Goal: Task Accomplishment & Management: Manage account settings

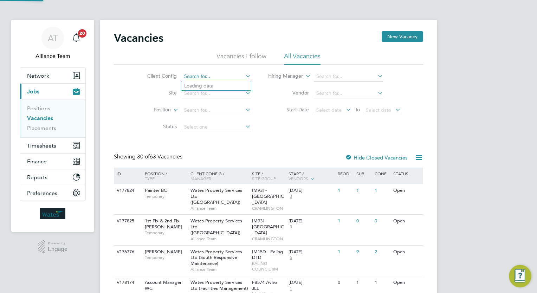
click at [211, 78] on input at bounding box center [216, 77] width 69 height 10
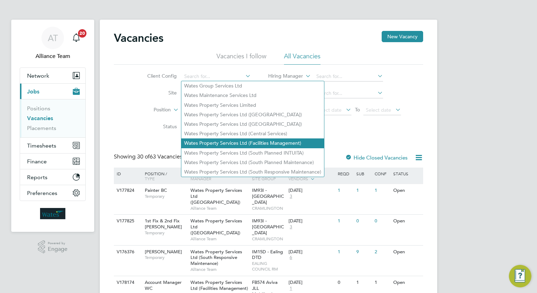
click at [218, 142] on li "Wates Property Services Ltd (Facilities Management)" at bounding box center [252, 143] width 143 height 9
type input "Wates Property Services Ltd (Facilities Management)"
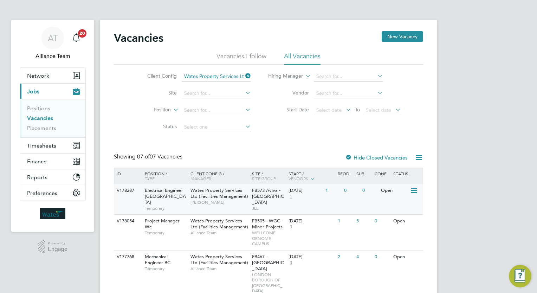
click at [228, 198] on span "Wates Property Services Ltd (Facilities Management)" at bounding box center [220, 193] width 58 height 12
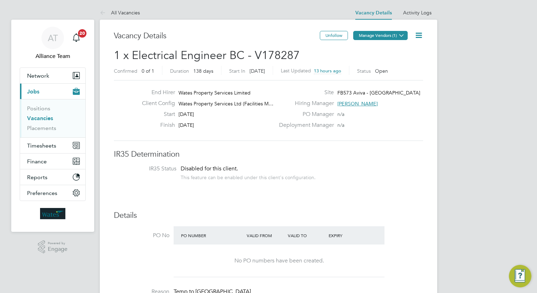
click at [360, 37] on button "Manage Vendors (1)" at bounding box center [380, 35] width 54 height 9
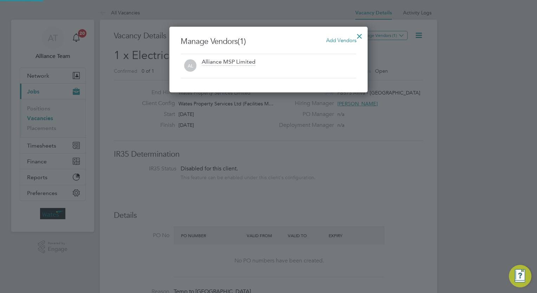
scroll to position [66, 199]
click at [346, 39] on span "Add Vendors" at bounding box center [341, 40] width 30 height 7
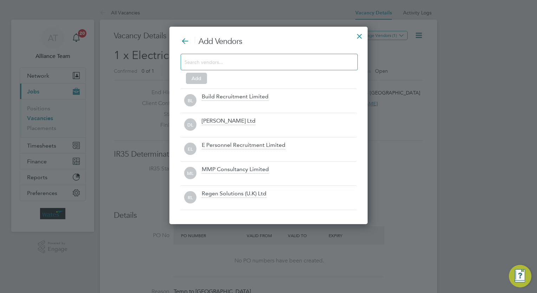
click at [247, 63] on input at bounding box center [264, 61] width 158 height 9
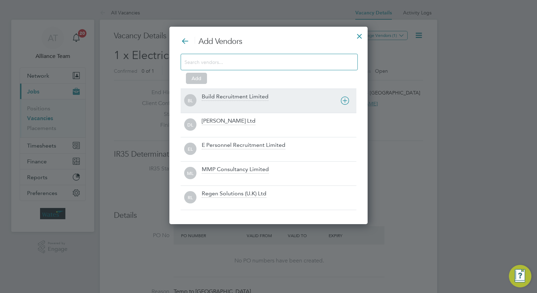
click at [232, 97] on div "Build Recruitment Limited" at bounding box center [235, 97] width 67 height 8
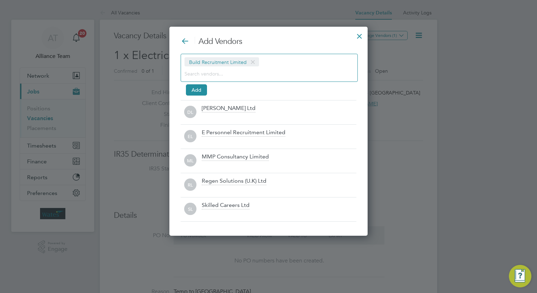
scroll to position [209, 199]
click at [198, 91] on button "Add" at bounding box center [196, 89] width 21 height 11
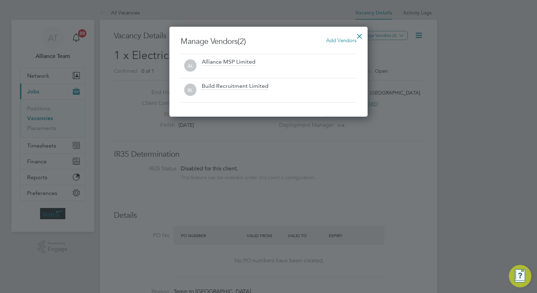
click at [326, 42] on span "Add Vendors" at bounding box center [341, 40] width 30 height 7
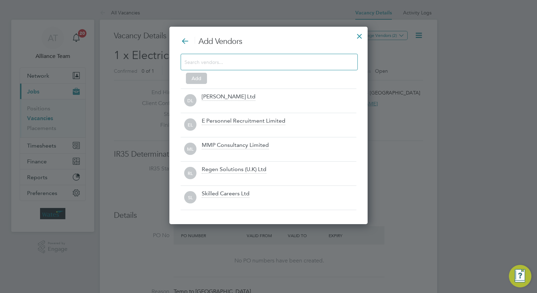
click at [266, 62] on input at bounding box center [264, 61] width 158 height 9
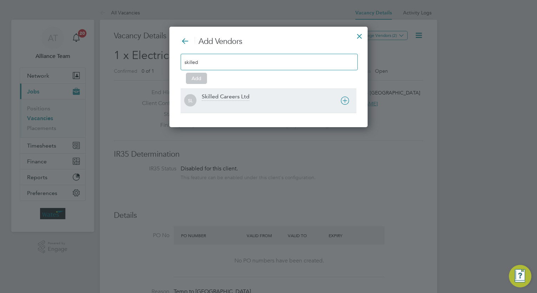
type input "skilled"
click at [225, 98] on div "Skilled Careers Ltd" at bounding box center [226, 97] width 48 height 8
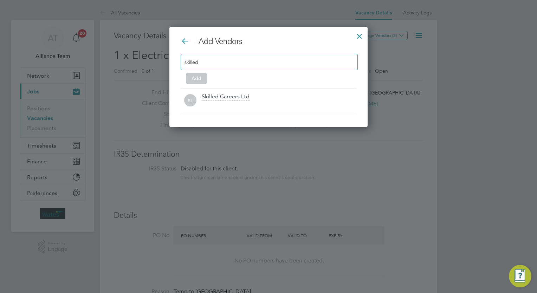
scroll to position [76, 199]
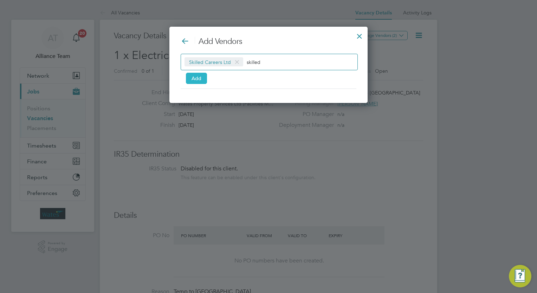
click at [203, 81] on button "Add" at bounding box center [196, 78] width 21 height 11
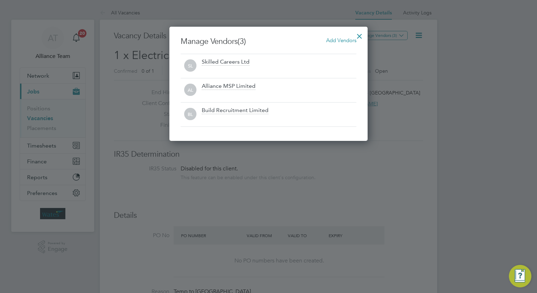
click at [358, 36] on div at bounding box center [359, 34] width 13 height 13
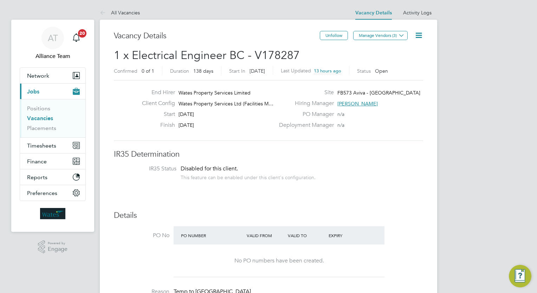
click at [420, 36] on icon at bounding box center [418, 35] width 9 height 9
click at [397, 76] on li "Followers" at bounding box center [401, 76] width 41 height 10
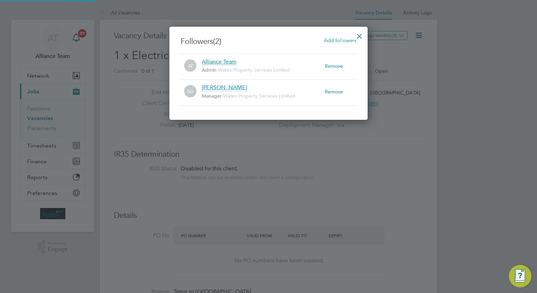
scroll to position [4, 4]
click at [329, 40] on span "Add followers" at bounding box center [340, 40] width 32 height 7
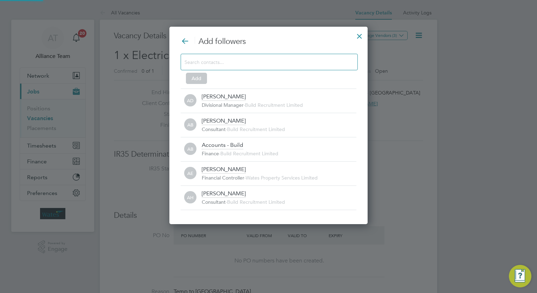
click at [274, 60] on input at bounding box center [264, 61] width 158 height 9
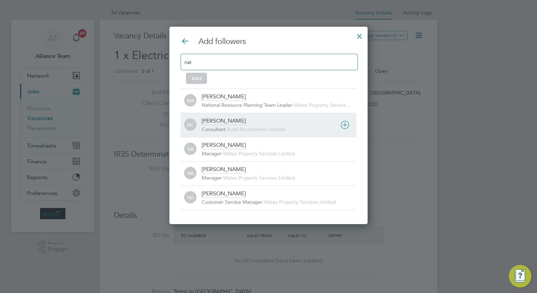
type input "nat"
click at [264, 126] on span "Build Recruitment Limited" at bounding box center [256, 129] width 58 height 6
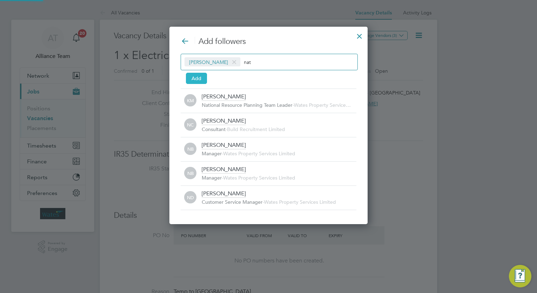
click at [199, 78] on button "Add" at bounding box center [196, 78] width 21 height 11
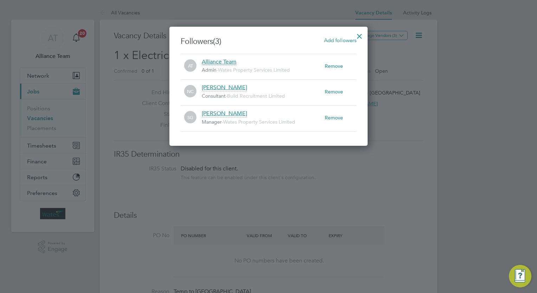
click at [352, 40] on span "Add followers" at bounding box center [340, 40] width 32 height 7
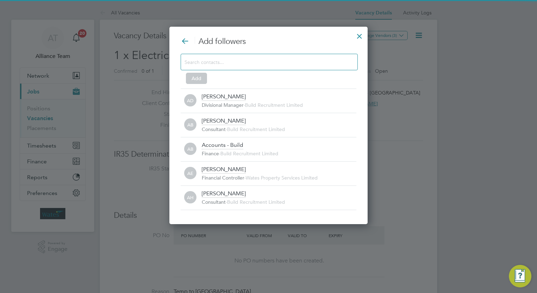
click at [256, 58] on input at bounding box center [264, 61] width 158 height 9
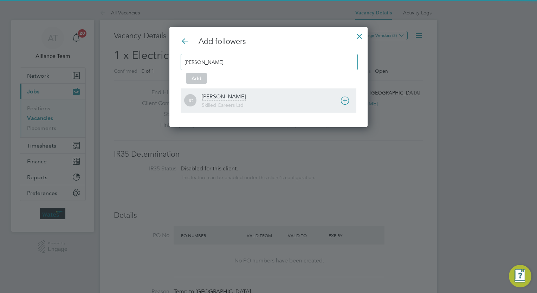
type input "james cro"
click at [221, 103] on span "Skilled Careers Ltd" at bounding box center [223, 105] width 42 height 6
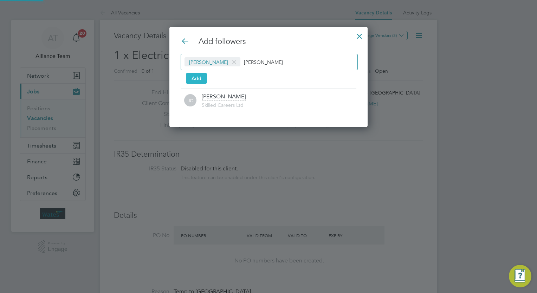
click at [201, 80] on button "Add" at bounding box center [196, 78] width 21 height 11
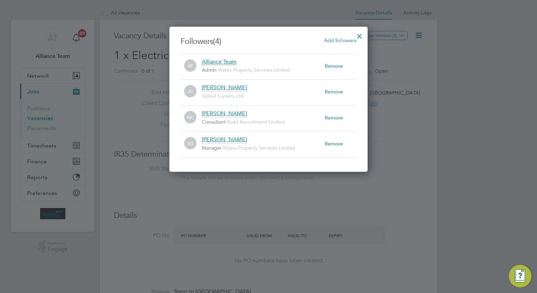
click at [359, 37] on div at bounding box center [359, 34] width 13 height 13
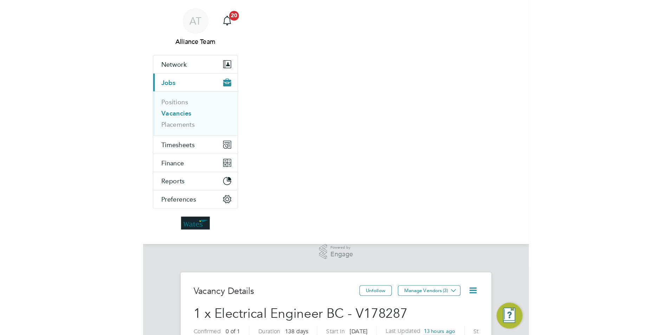
scroll to position [21, 135]
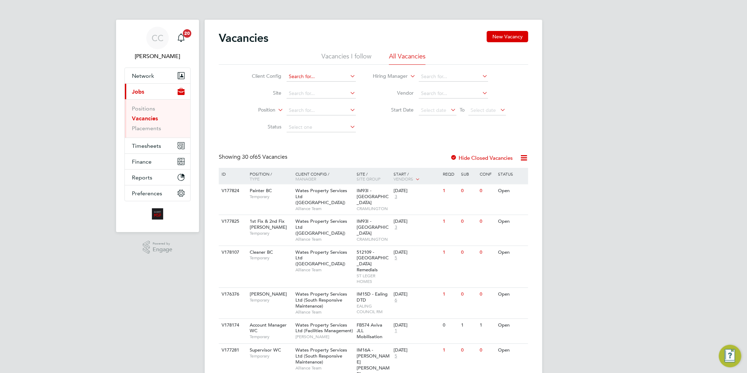
click at [298, 74] on input at bounding box center [320, 77] width 69 height 10
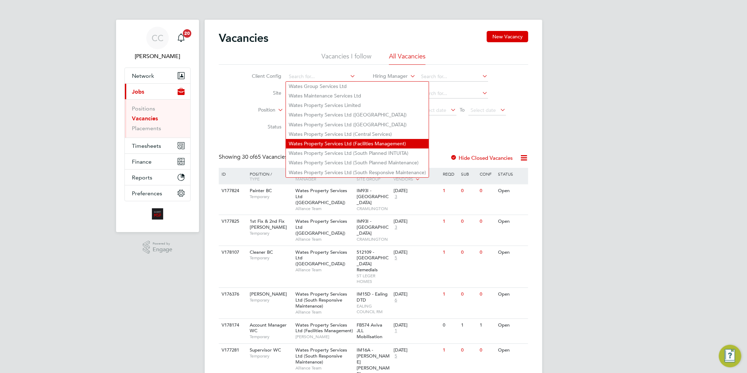
click at [308, 139] on li "Wates Property Services Ltd (Facilities Management)" at bounding box center [357, 143] width 143 height 9
type input "Wates Property Services Ltd (Facilities Management)"
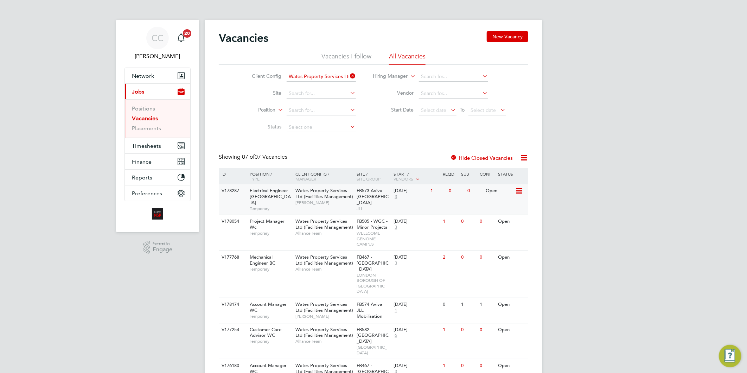
click at [341, 198] on span "Wates Property Services Ltd (Facilities Management)" at bounding box center [324, 193] width 58 height 12
click at [144, 75] on span "Network" at bounding box center [143, 75] width 22 height 7
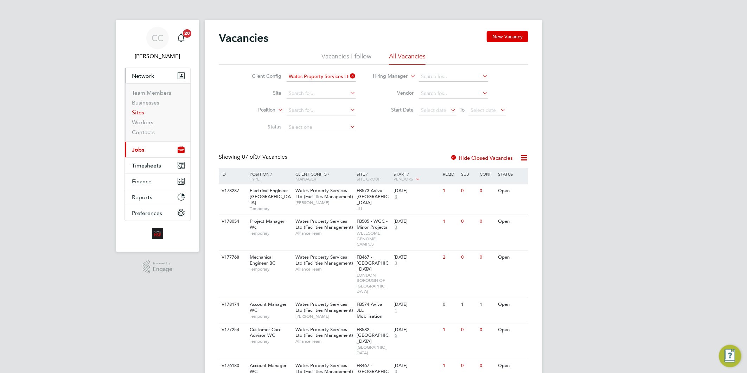
click at [135, 111] on link "Sites" at bounding box center [138, 112] width 12 height 7
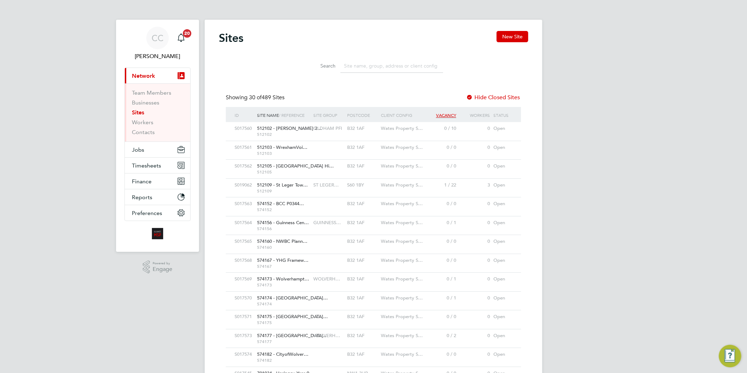
click at [374, 64] on input at bounding box center [391, 66] width 103 height 14
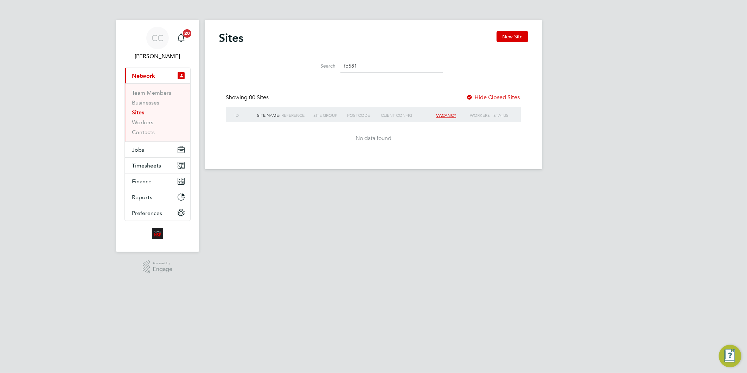
click at [366, 65] on input "fb581" at bounding box center [391, 66] width 103 height 14
click at [387, 62] on input "fb581" at bounding box center [391, 66] width 103 height 14
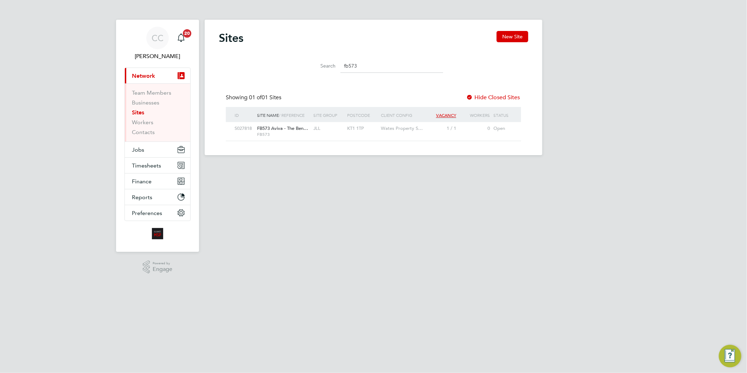
type input "fb573"
click at [296, 128] on span "FB573 Aviva - The Ben…" at bounding box center [282, 128] width 51 height 6
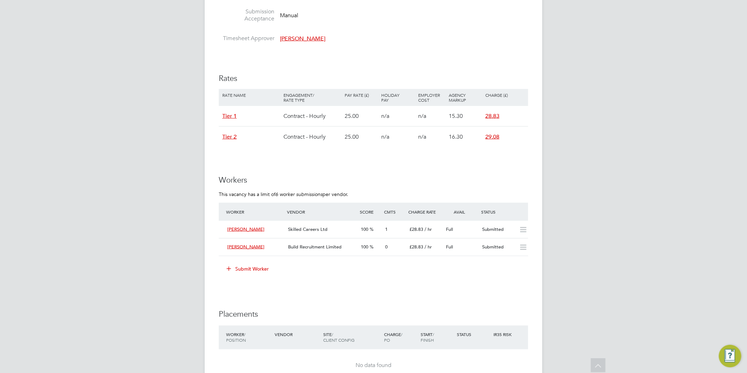
scroll to position [586, 0]
